Goal: Information Seeking & Learning: Compare options

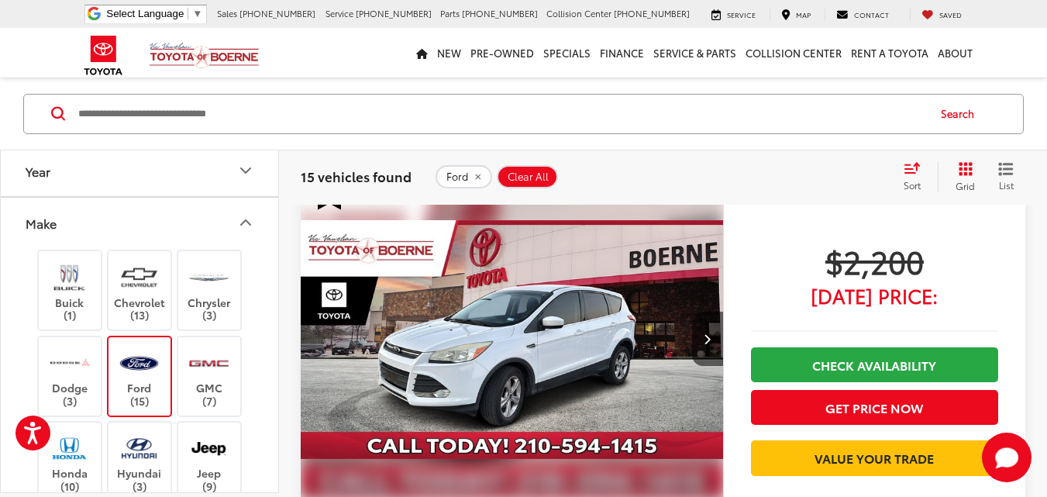
scroll to position [155, 0]
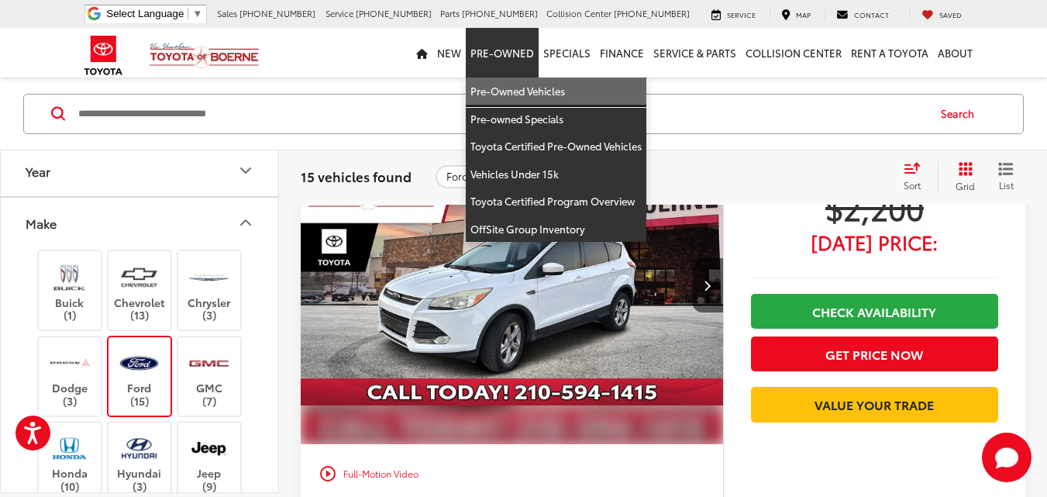
click at [525, 87] on link "Pre-Owned Vehicles" at bounding box center [556, 92] width 181 height 28
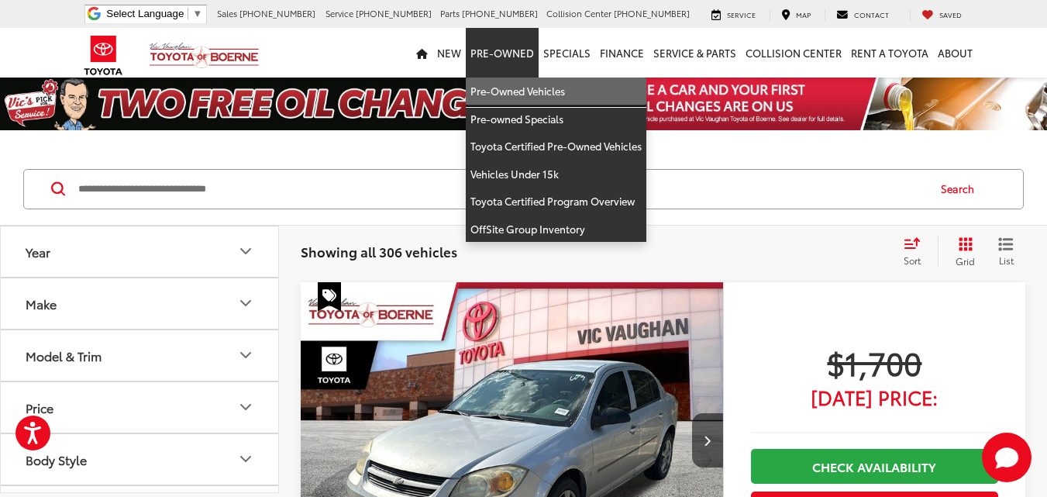
click at [524, 85] on link "Pre-Owned Vehicles" at bounding box center [556, 92] width 181 height 28
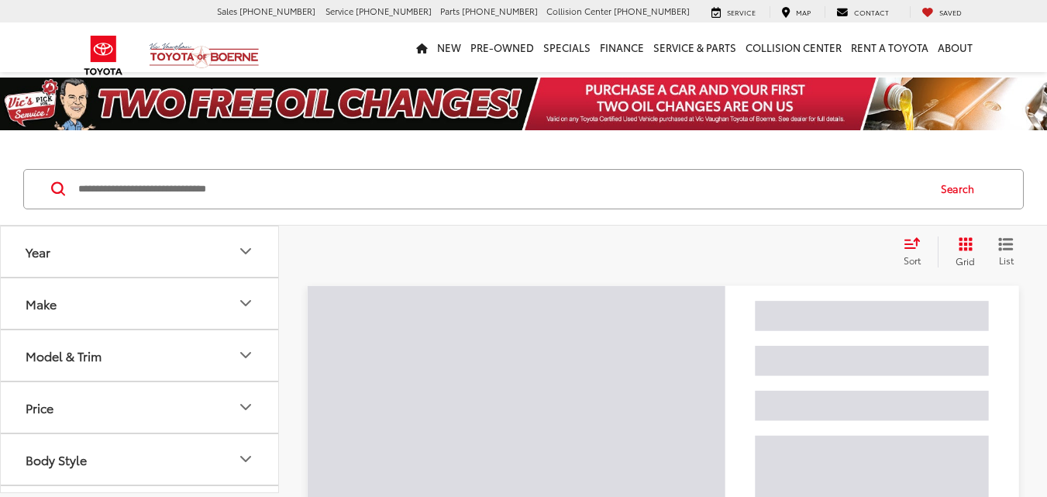
click at [181, 315] on button "Make" at bounding box center [140, 303] width 279 height 50
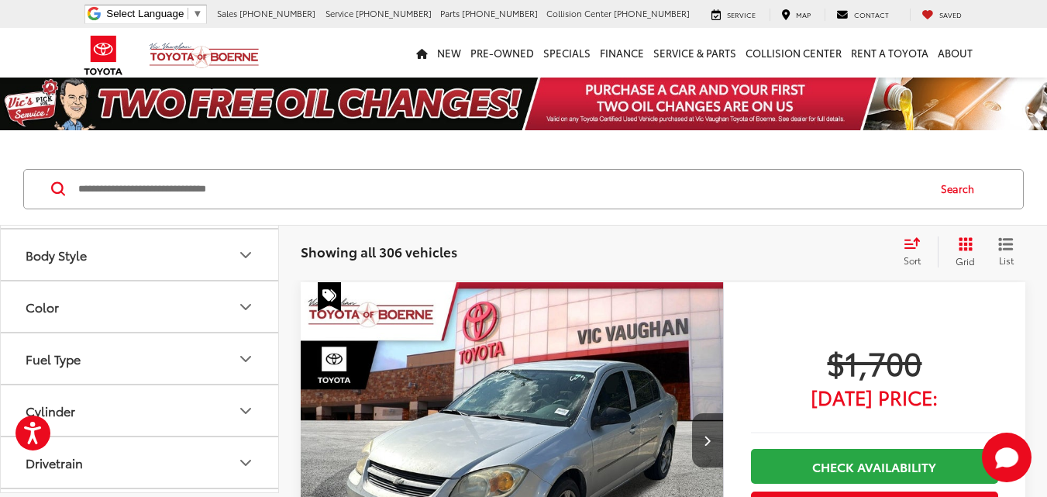
scroll to position [543, 0]
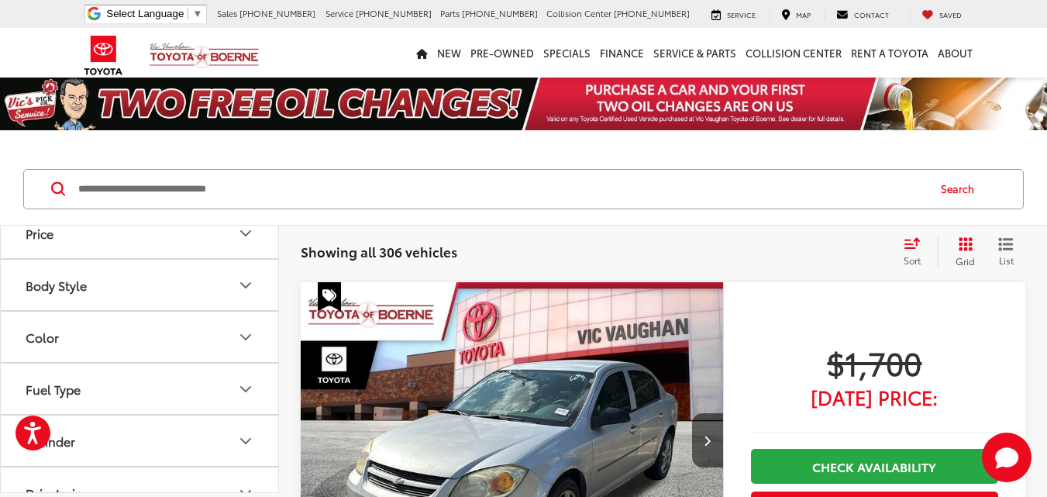
click at [147, 129] on label "Toyota (217)" at bounding box center [140, 116] width 63 height 26
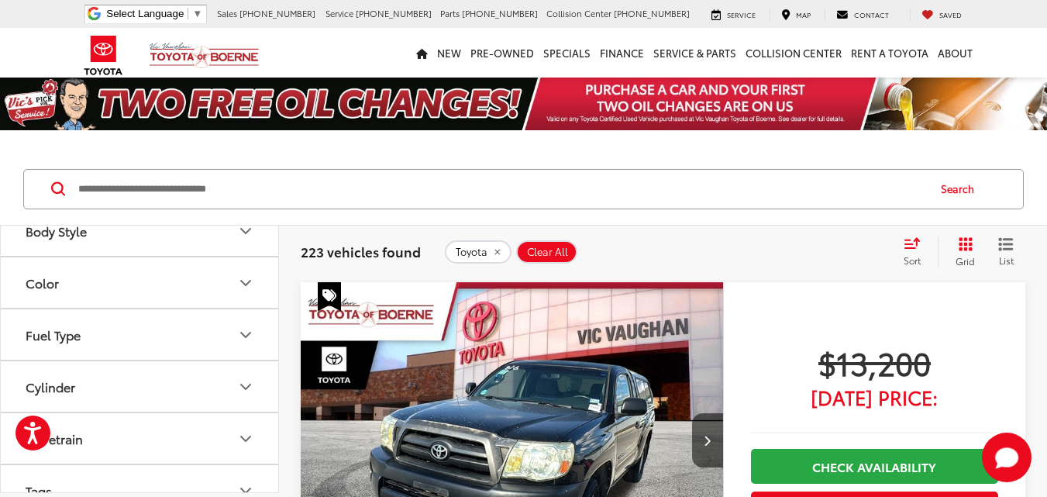
scroll to position [698, 0]
click at [171, 51] on button "Model & Trim" at bounding box center [140, 26] width 279 height 50
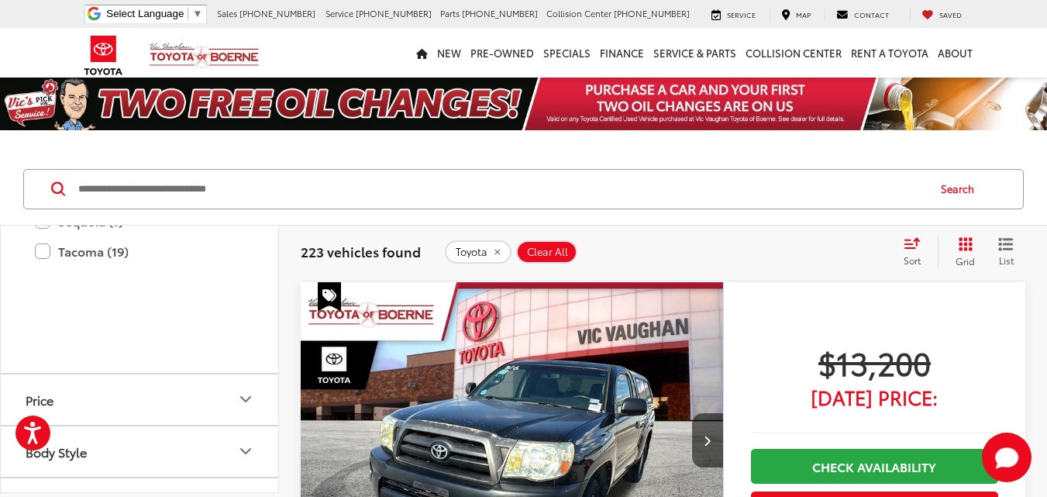
scroll to position [1085, 0]
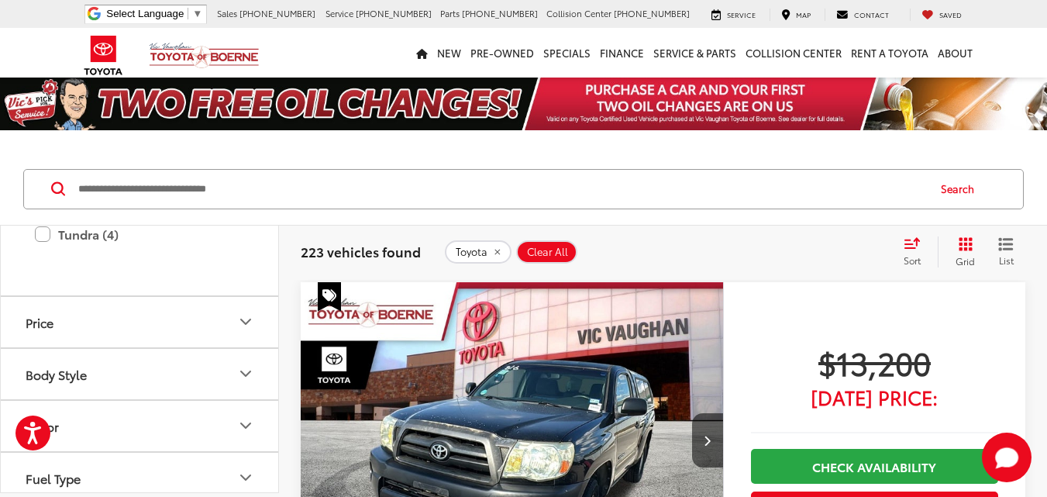
click at [41, 127] on label "RAV4 (40)" at bounding box center [139, 113] width 209 height 27
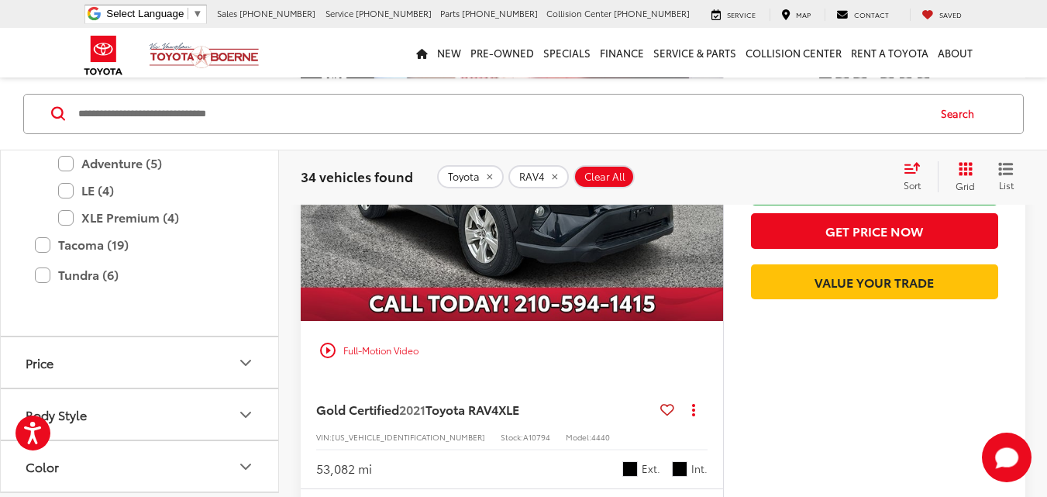
scroll to position [1551, 0]
